Goal: Navigation & Orientation: Find specific page/section

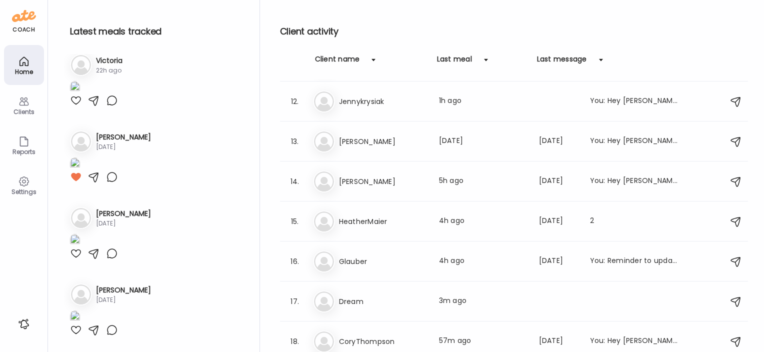
scroll to position [426, 0]
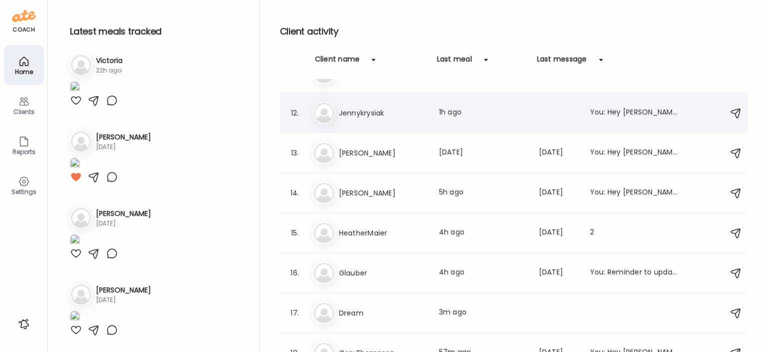
click at [357, 110] on h3 "Jennykrysiak" at bounding box center [383, 113] width 88 height 12
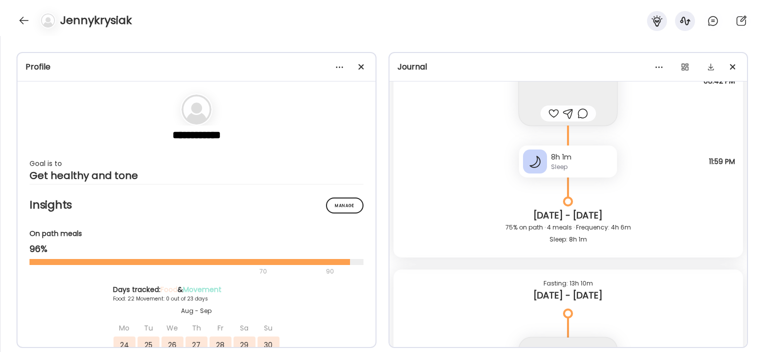
scroll to position [23664, 0]
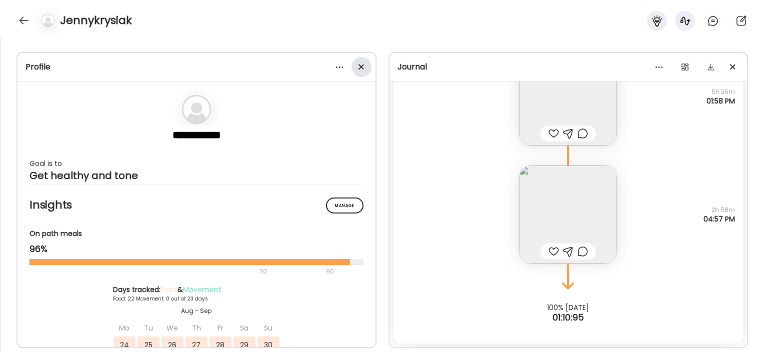
click at [361, 66] on span at bounding box center [360, 66] width 5 height 5
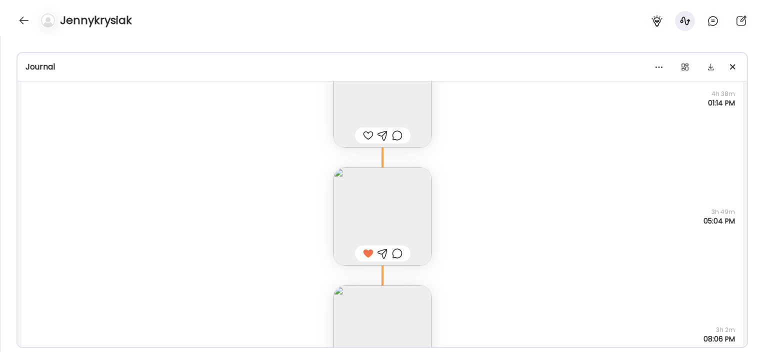
scroll to position [19916, 0]
drag, startPoint x: 370, startPoint y: 330, endPoint x: 414, endPoint y: 257, distance: 85.9
click at [414, 257] on div "Fasting: 13h 21m [DATE] - [DATE] Note not added Questions not answered 08:35 AM…" at bounding box center [381, 158] width 721 height 588
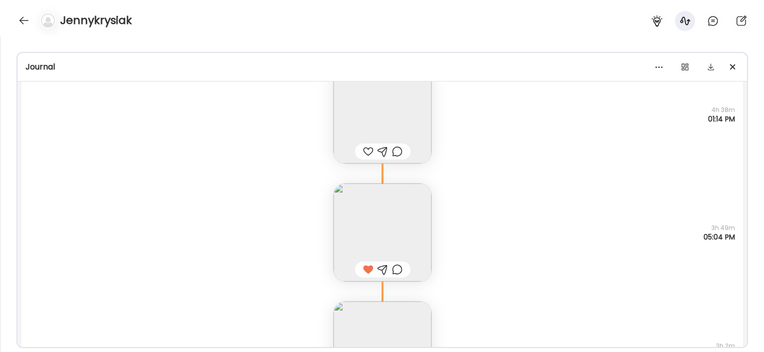
scroll to position [19901, 0]
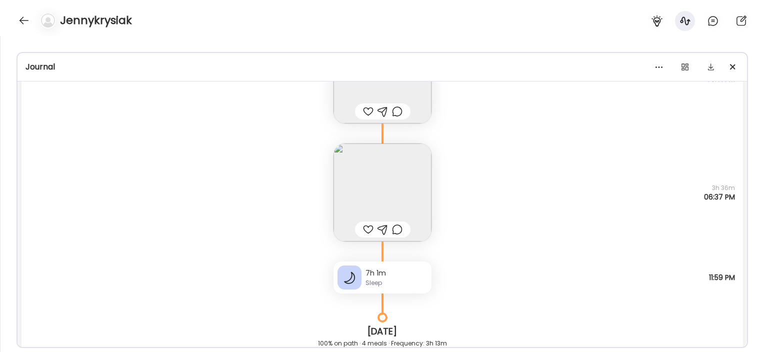
scroll to position [23054, 0]
click at [392, 199] on img at bounding box center [382, 193] width 98 height 98
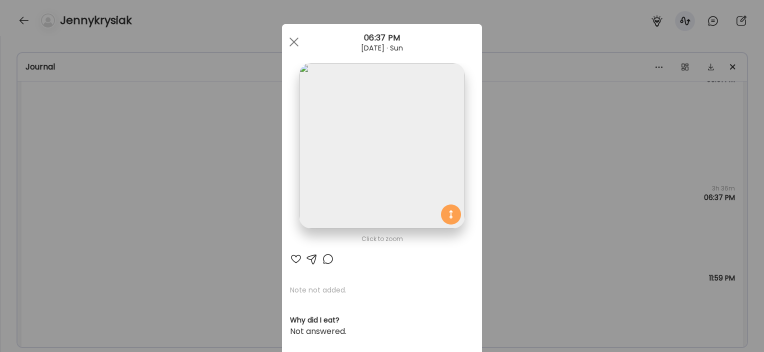
click at [586, 198] on div "Ate Coach Dashboard Wahoo! It’s official Take a moment to set up your Coach Pro…" at bounding box center [382, 176] width 764 height 352
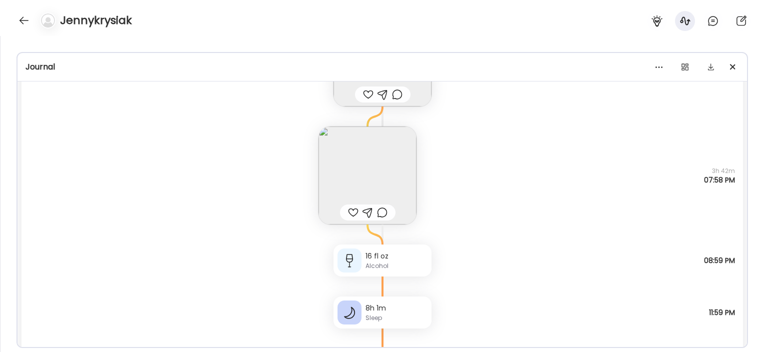
scroll to position [17582, 0]
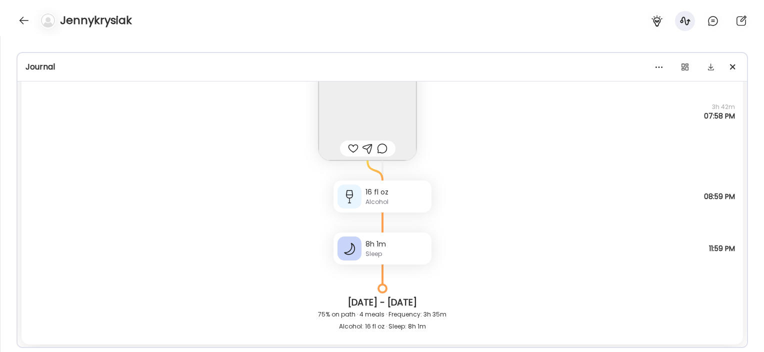
click at [378, 200] on div "Alcohol" at bounding box center [396, 201] width 62 height 9
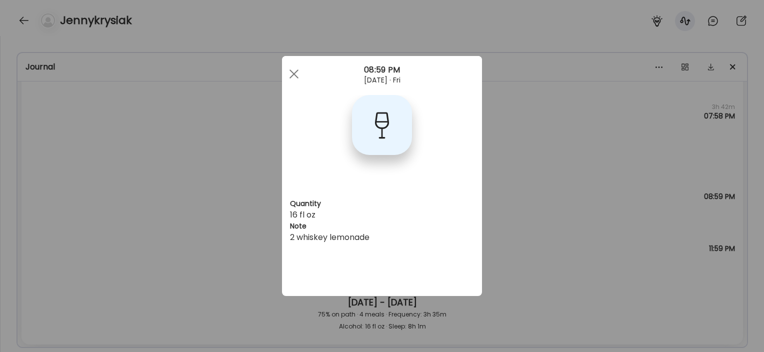
click at [559, 212] on div "Ate Coach Dashboard Wahoo! It’s official Take a moment to set up your Coach Pro…" at bounding box center [382, 176] width 764 height 352
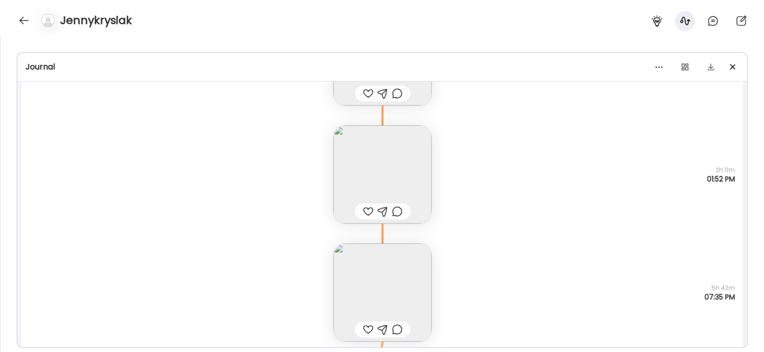
scroll to position [16205, 0]
drag, startPoint x: 415, startPoint y: 174, endPoint x: 387, endPoint y: 170, distance: 28.3
click at [387, 170] on img at bounding box center [382, 171] width 98 height 98
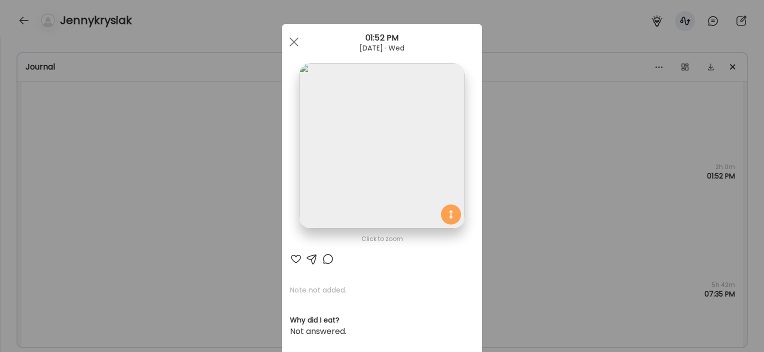
click at [521, 177] on div "Ate Coach Dashboard Wahoo! It’s official Take a moment to set up your Coach Pro…" at bounding box center [382, 176] width 764 height 352
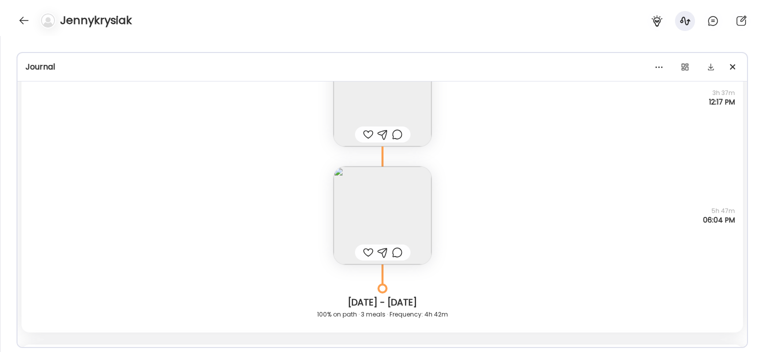
scroll to position [16881, 0]
click at [398, 192] on img at bounding box center [382, 213] width 98 height 98
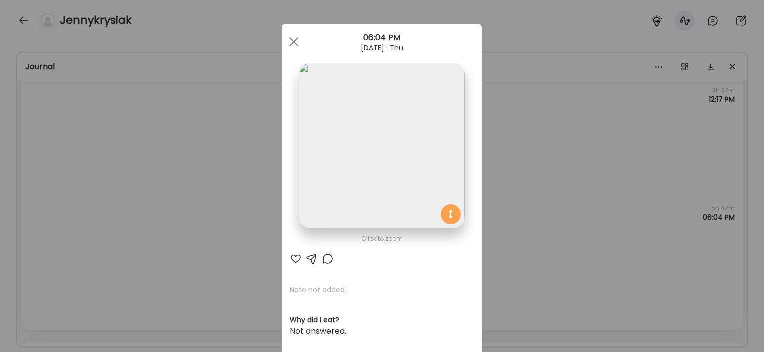
click at [510, 160] on div "Ate Coach Dashboard Wahoo! It’s official Take a moment to set up your Coach Pro…" at bounding box center [382, 176] width 764 height 352
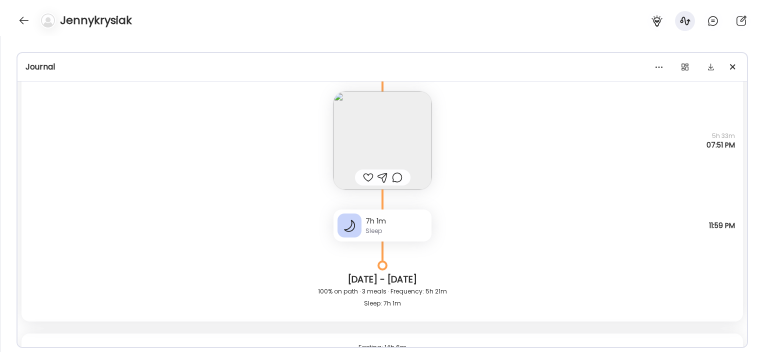
scroll to position [18153, 0]
click at [398, 156] on img at bounding box center [382, 138] width 98 height 98
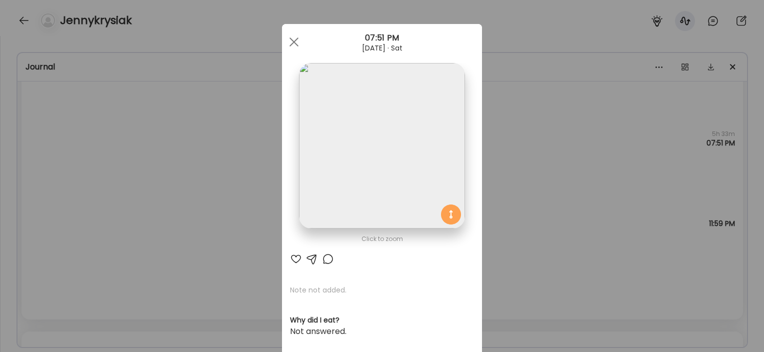
click at [502, 205] on div "Ate Coach Dashboard Wahoo! It’s official Take a moment to set up your Coach Pro…" at bounding box center [382, 176] width 764 height 352
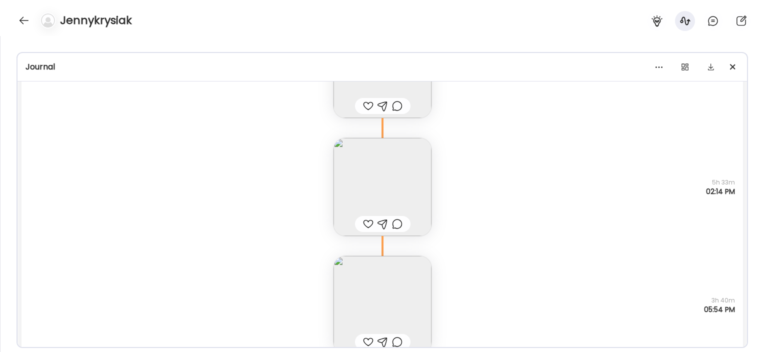
scroll to position [19164, 0]
click at [388, 184] on img at bounding box center [382, 186] width 98 height 98
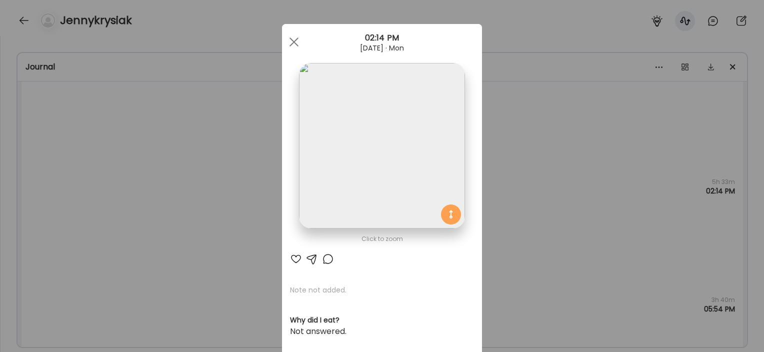
click at [499, 153] on div "Ate Coach Dashboard Wahoo! It’s official Take a moment to set up your Coach Pro…" at bounding box center [382, 176] width 764 height 352
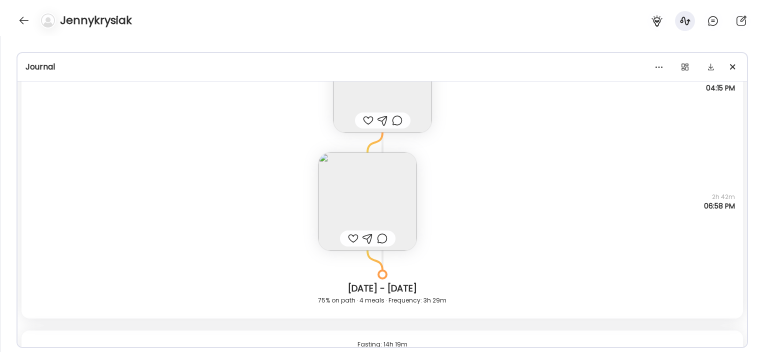
scroll to position [21963, 0]
click at [392, 199] on img at bounding box center [367, 202] width 98 height 98
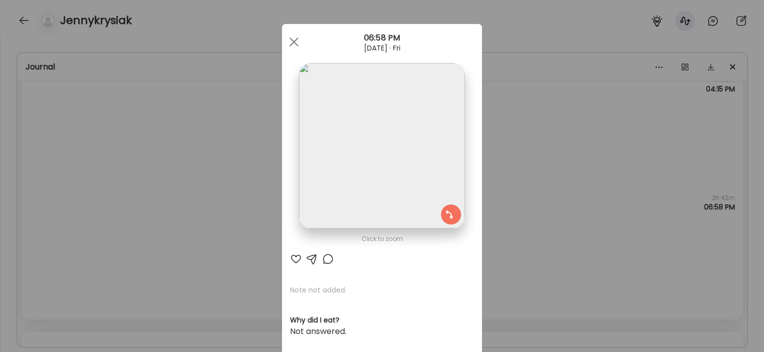
click at [564, 228] on div "Ate Coach Dashboard Wahoo! It’s official Take a moment to set up your Coach Pro…" at bounding box center [382, 176] width 764 height 352
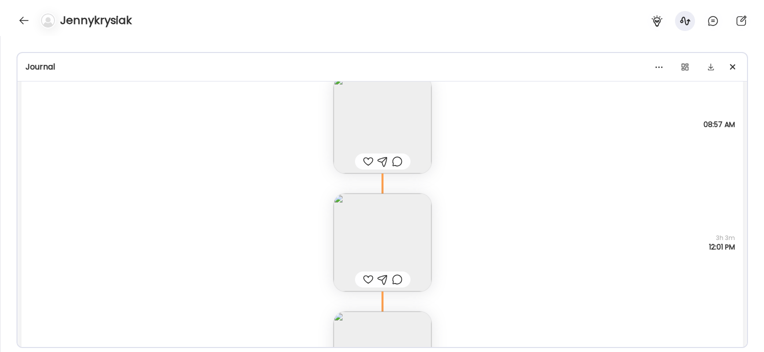
scroll to position [22774, 0]
click at [406, 115] on img at bounding box center [382, 118] width 98 height 98
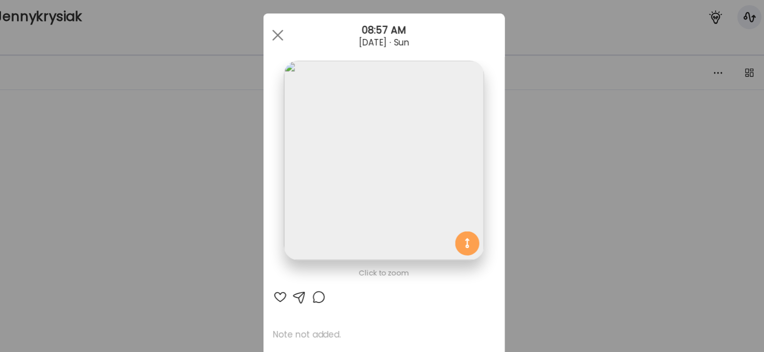
scroll to position [7, 0]
click at [484, 156] on div "Ate Coach Dashboard Wahoo! It’s official Take a moment to set up your Coach Pro…" at bounding box center [382, 176] width 764 height 352
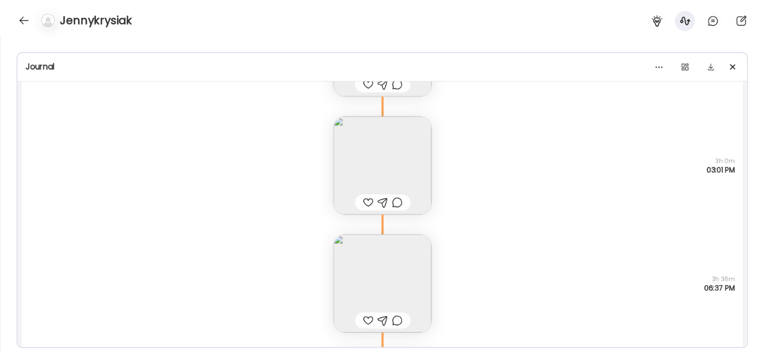
scroll to position [22987, 0]
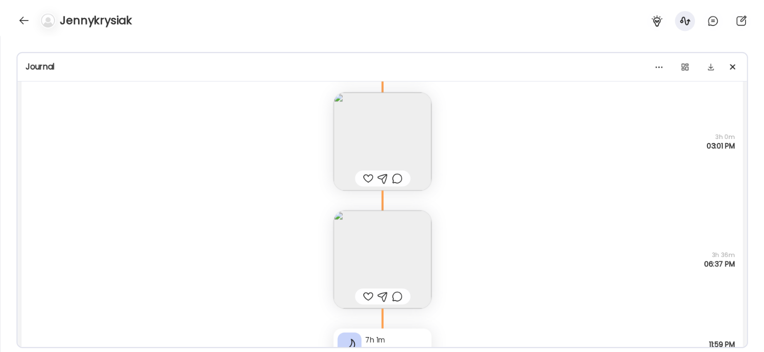
click at [366, 138] on img at bounding box center [382, 141] width 98 height 98
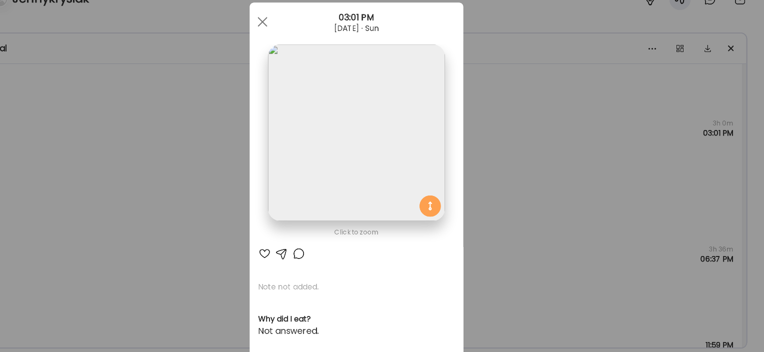
scroll to position [0, 0]
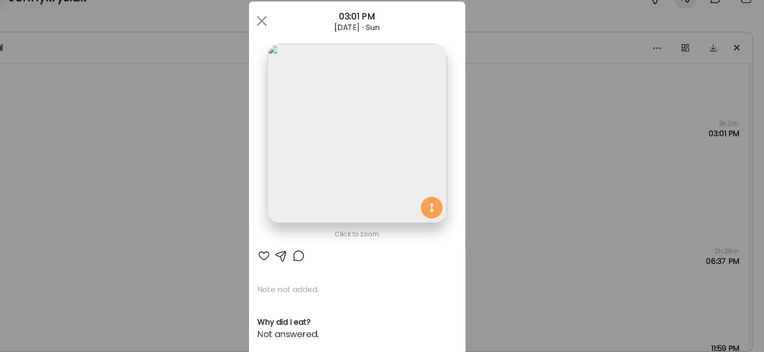
click at [511, 169] on div "Ate Coach Dashboard Wahoo! It’s official Take a moment to set up your Coach Pro…" at bounding box center [382, 176] width 764 height 352
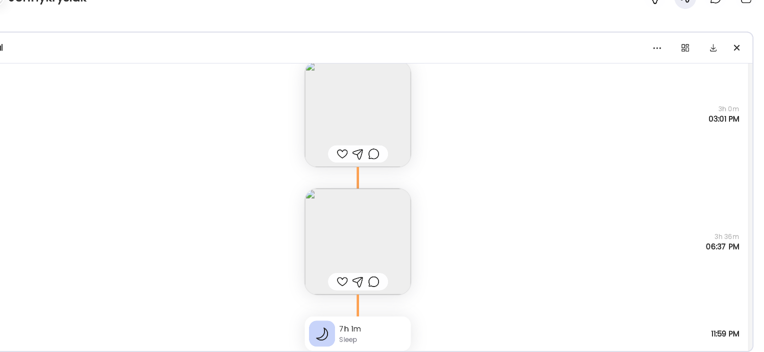
scroll to position [23015, 0]
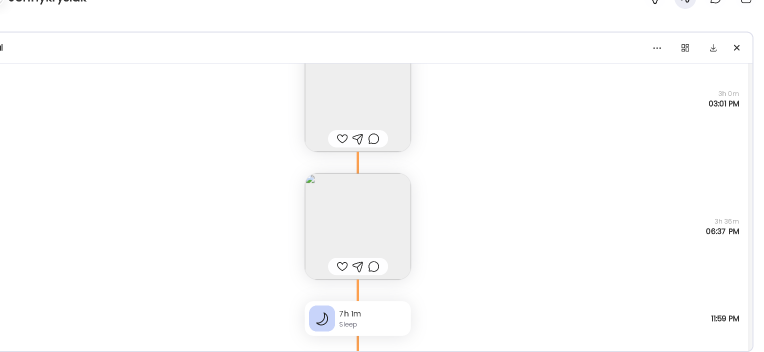
click at [412, 208] on img at bounding box center [382, 232] width 98 height 98
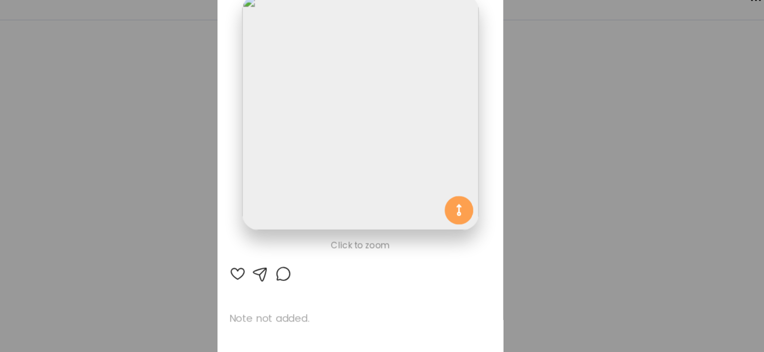
scroll to position [0, 0]
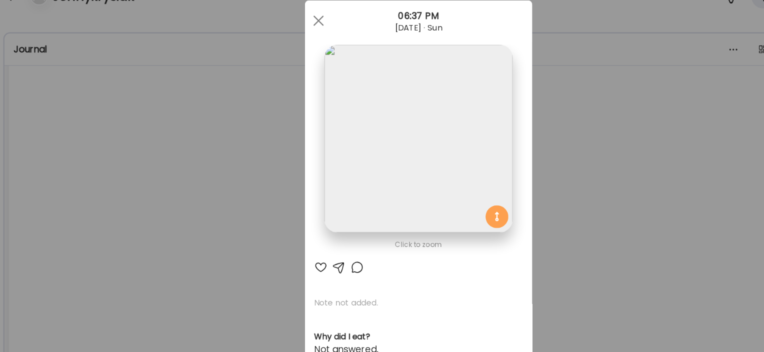
click at [538, 196] on div "Ate Coach Dashboard Wahoo! It’s official Take a moment to set up your Coach Pro…" at bounding box center [382, 176] width 764 height 352
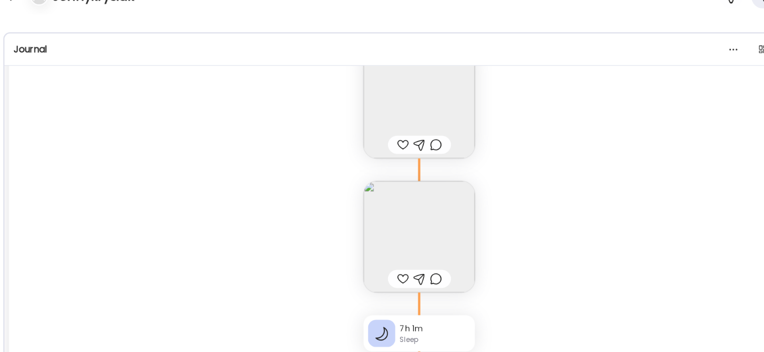
click at [395, 208] on img at bounding box center [382, 232] width 98 height 98
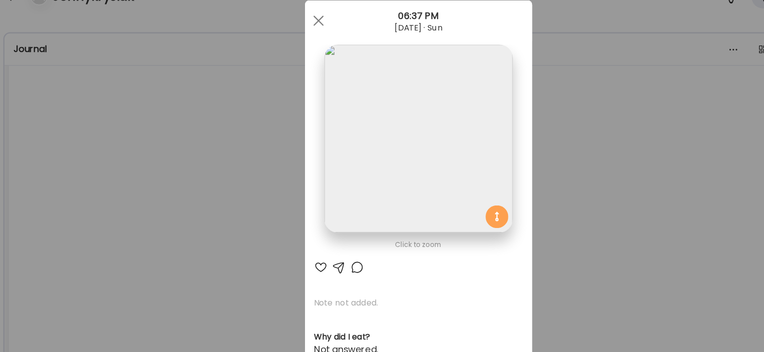
click at [521, 199] on div "Ate Coach Dashboard Wahoo! It’s official Take a moment to set up your Coach Pro…" at bounding box center [382, 176] width 764 height 352
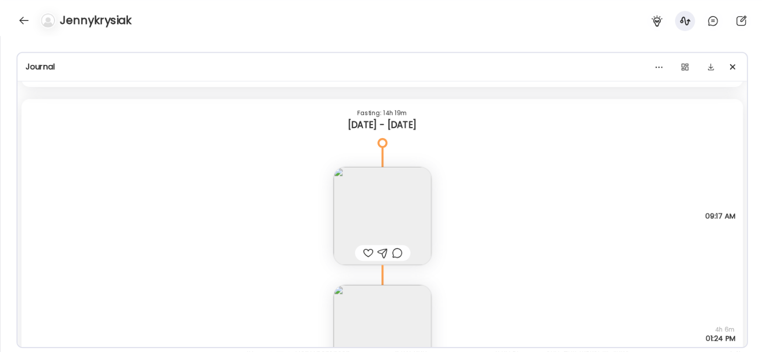
scroll to position [22195, 0]
click at [368, 222] on img at bounding box center [382, 216] width 98 height 98
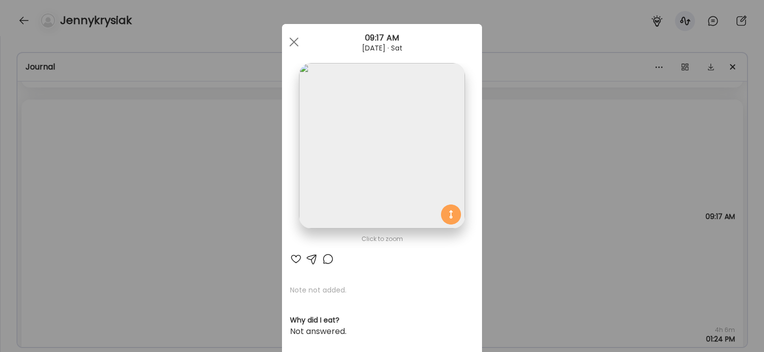
click at [503, 184] on div "Ate Coach Dashboard Wahoo! It’s official Take a moment to set up your Coach Pro…" at bounding box center [382, 176] width 764 height 352
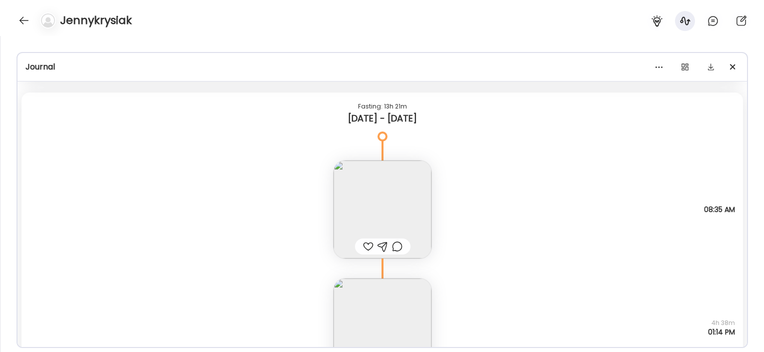
scroll to position [19684, 0]
click at [388, 192] on img at bounding box center [382, 212] width 98 height 98
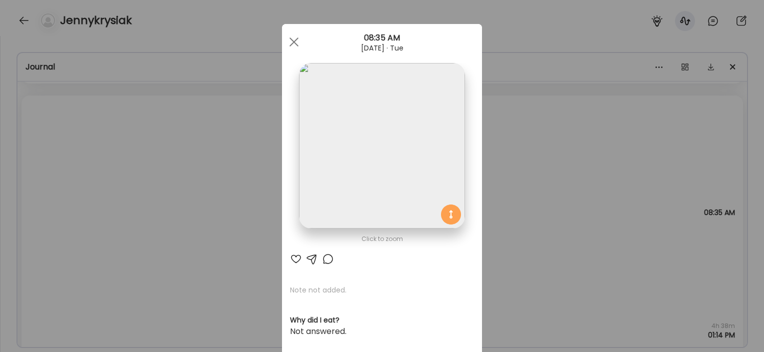
click at [527, 198] on div "Ate Coach Dashboard Wahoo! It’s official Take a moment to set up your Coach Pro…" at bounding box center [382, 176] width 764 height 352
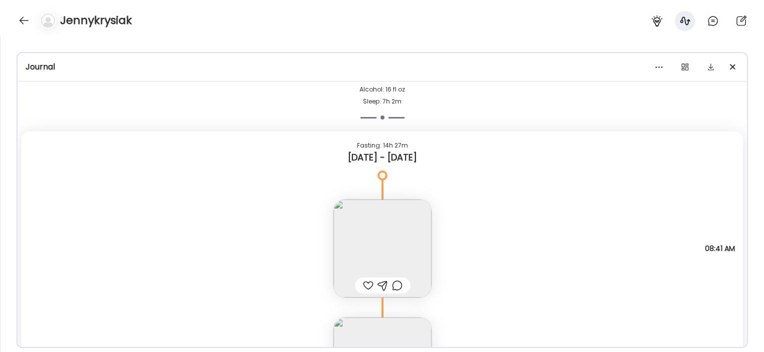
scroll to position [18984, 0]
click at [379, 243] on img at bounding box center [382, 248] width 98 height 98
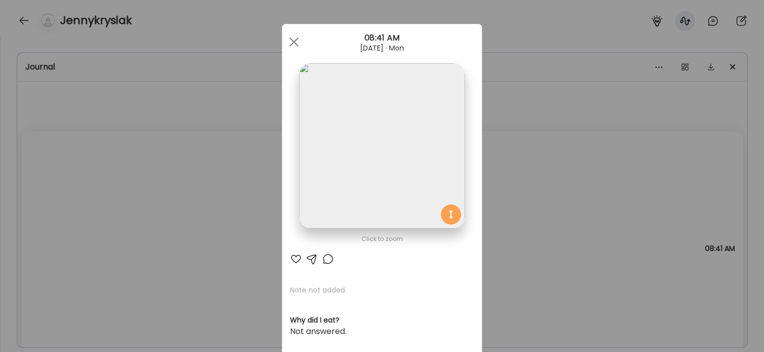
click at [550, 189] on div "Ate Coach Dashboard Wahoo! It’s official Take a moment to set up your Coach Pro…" at bounding box center [382, 176] width 764 height 352
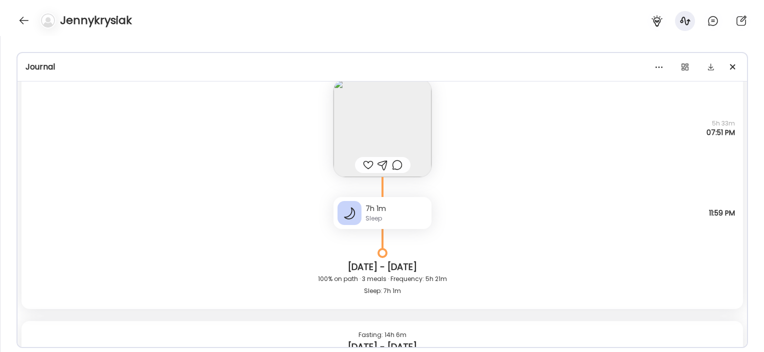
scroll to position [18163, 0]
